Goal: Information Seeking & Learning: Learn about a topic

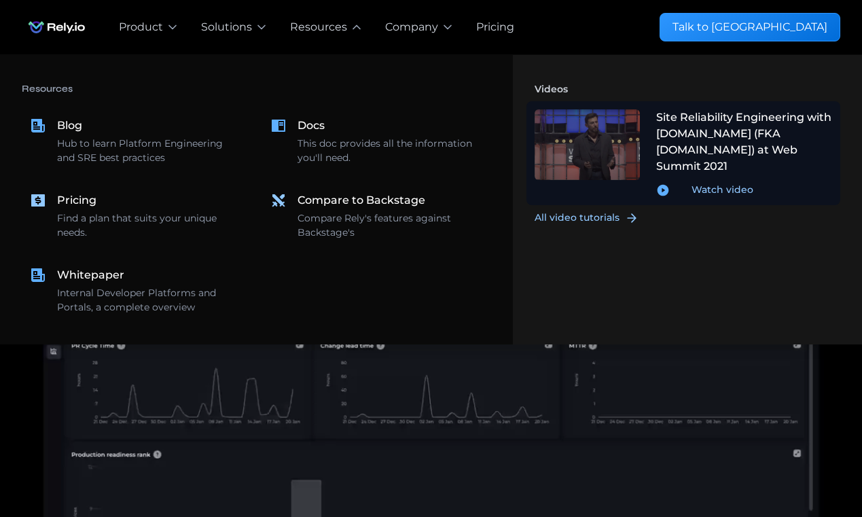
click at [607, 161] on div at bounding box center [587, 144] width 105 height 71
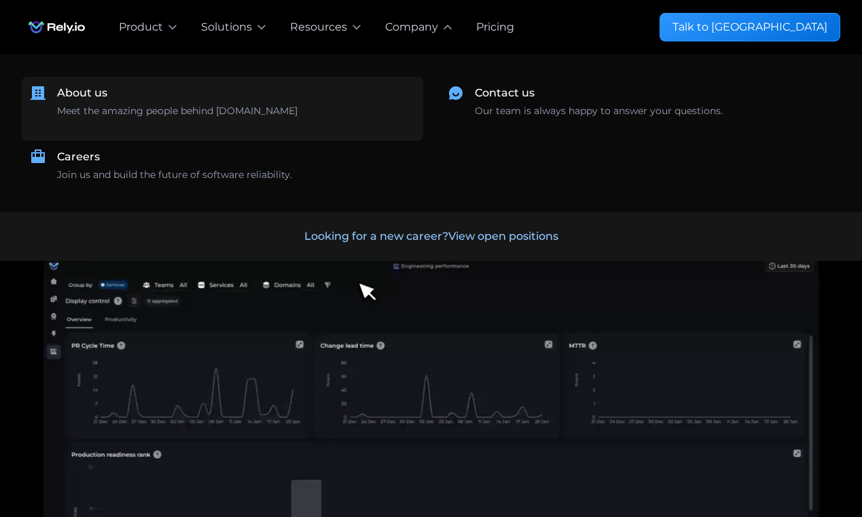
click at [102, 88] on div "About us" at bounding box center [82, 93] width 50 height 16
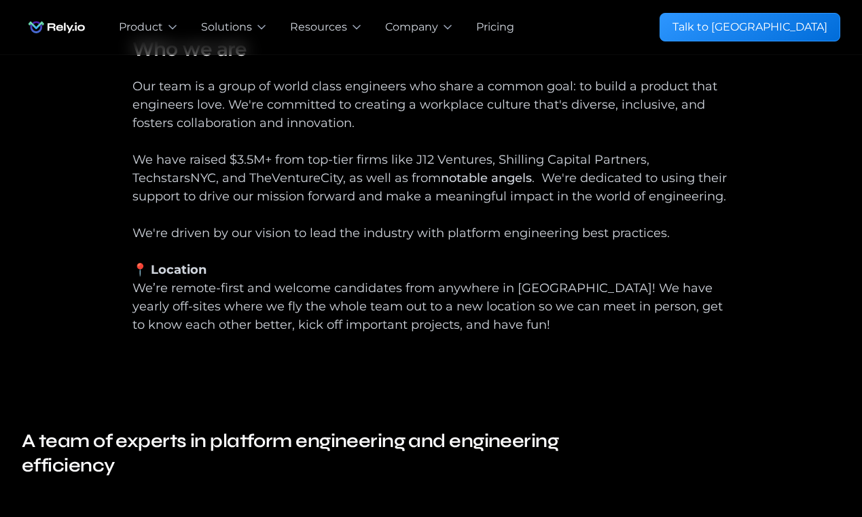
scroll to position [520, 0]
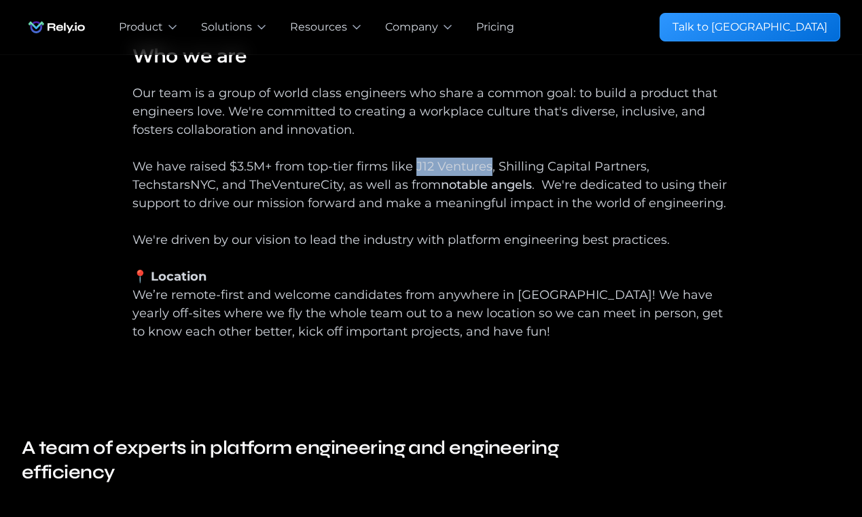
drag, startPoint x: 415, startPoint y: 164, endPoint x: 489, endPoint y: 169, distance: 73.5
click at [489, 169] on div "Our team is a group of world class engineers who share a common goal: to build …" at bounding box center [432, 221] width 598 height 275
copy div "J12 Ventures"
drag, startPoint x: 497, startPoint y: 162, endPoint x: 643, endPoint y: 168, distance: 146.2
click at [643, 168] on div "Our team is a group of world class engineers who share a common goal: to build …" at bounding box center [432, 221] width 598 height 275
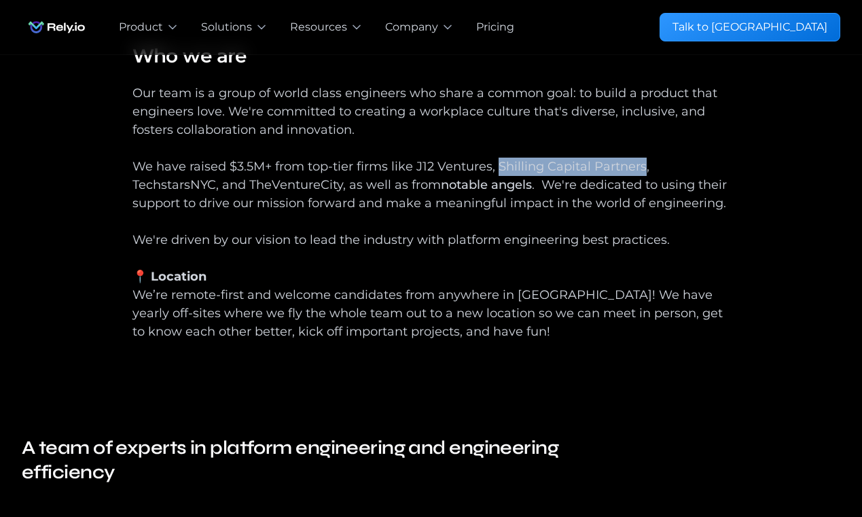
copy div "Shilling Capital Partners"
